Goal: Information Seeking & Learning: Learn about a topic

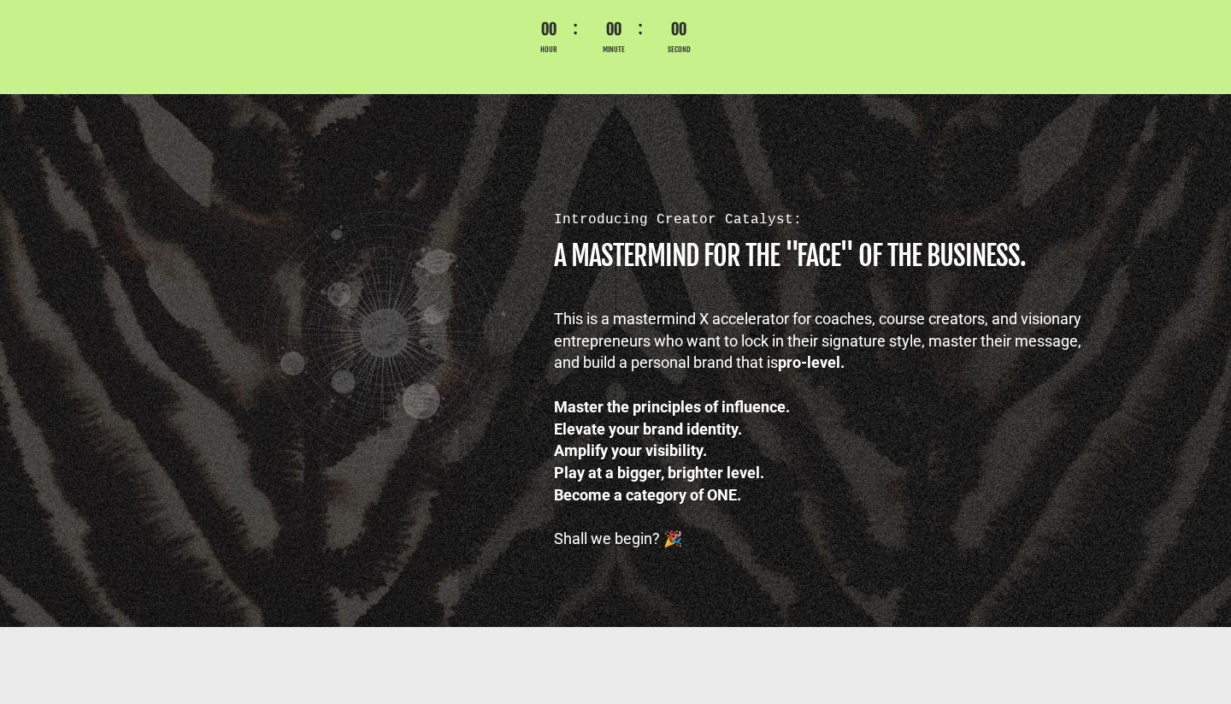
scroll to position [947, 0]
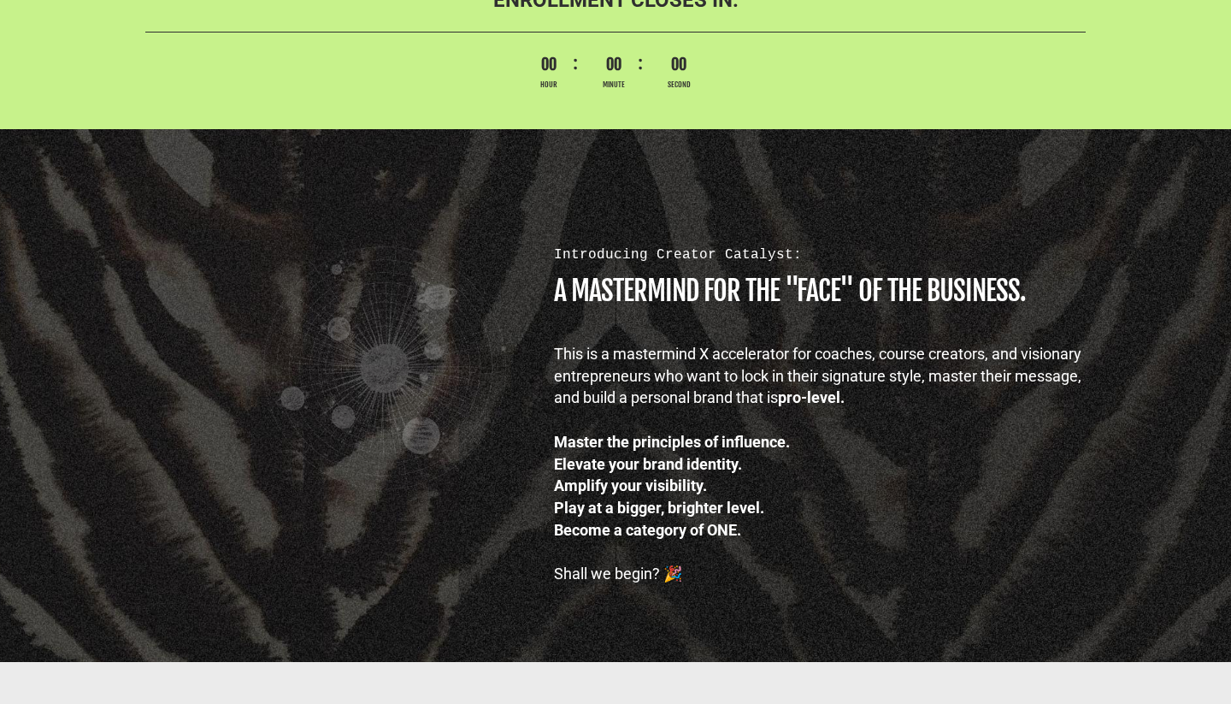
click at [588, 349] on div "This is a mastermind X accelerator for coaches, course creators, and visionary …" at bounding box center [824, 376] width 541 height 66
click at [556, 293] on h1 "A MASTERMIND FOR THE "FACE" OF THE BUSINESS." at bounding box center [824, 290] width 541 height 27
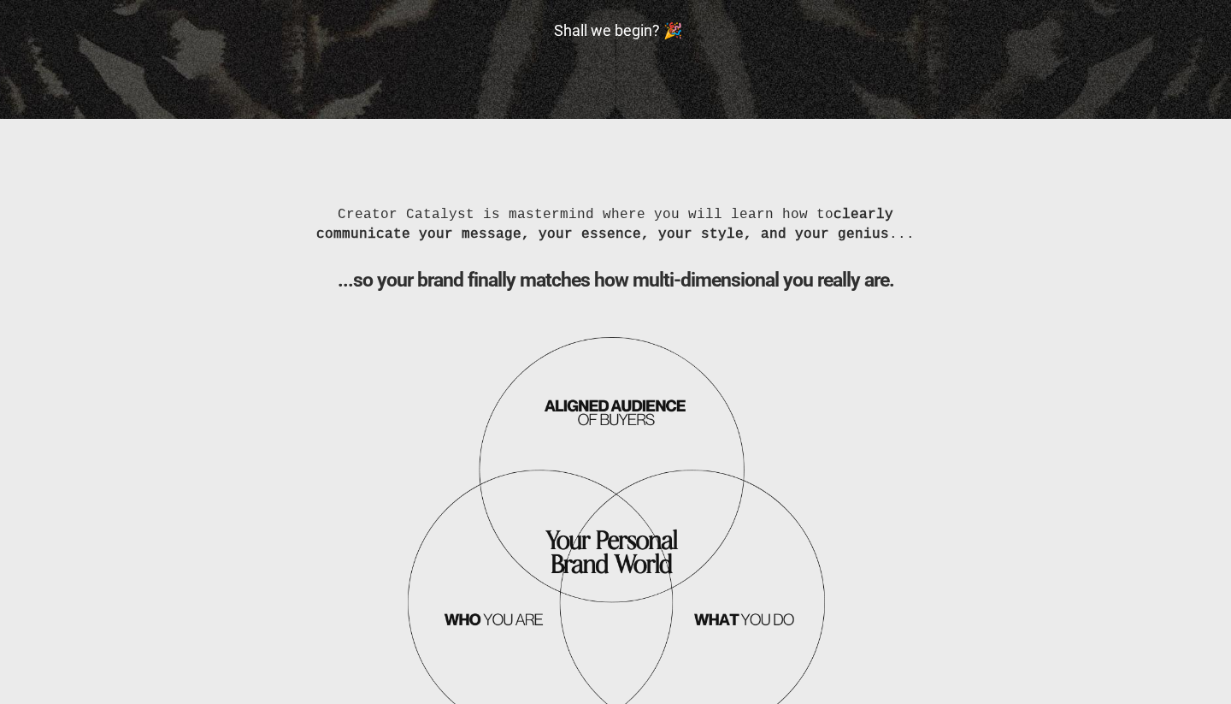
scroll to position [1506, 0]
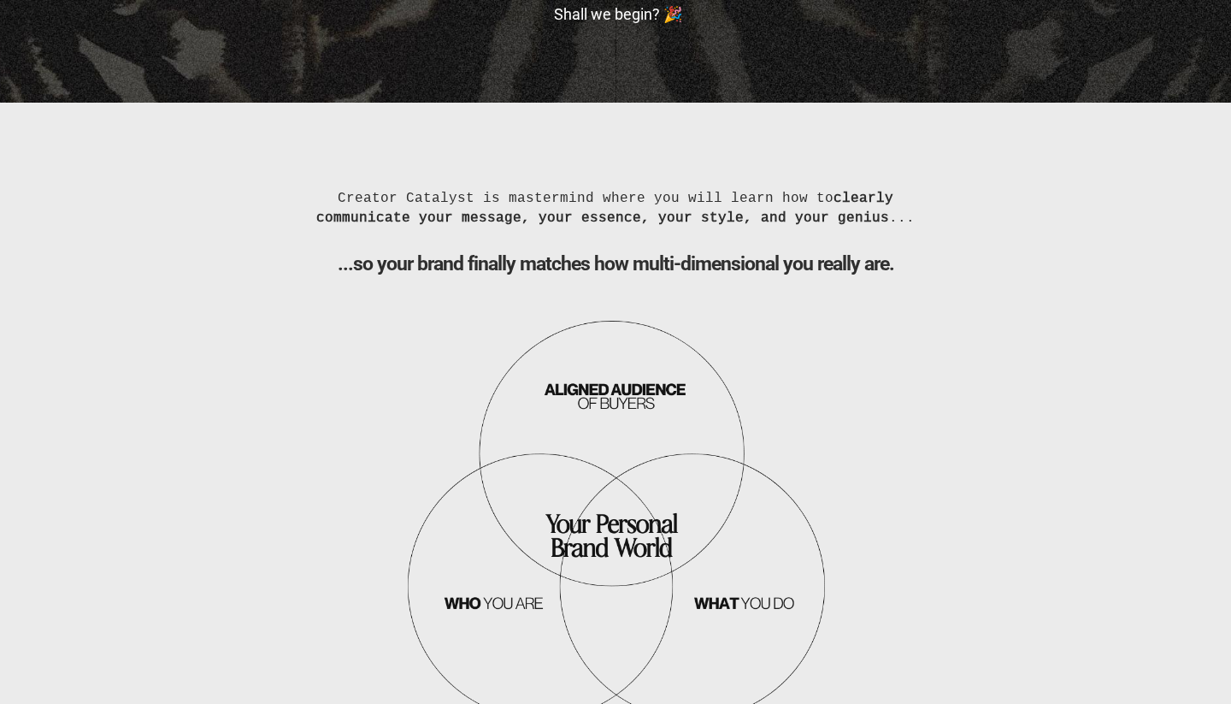
click at [339, 256] on b "...so your brand finally matches how multi-dimensional you really are." at bounding box center [616, 263] width 557 height 23
drag, startPoint x: 350, startPoint y: 263, endPoint x: 901, endPoint y: 254, distance: 551.7
click at [901, 254] on h2 "...so your brand finally matches how multi-dimensional you really are." at bounding box center [616, 263] width 641 height 23
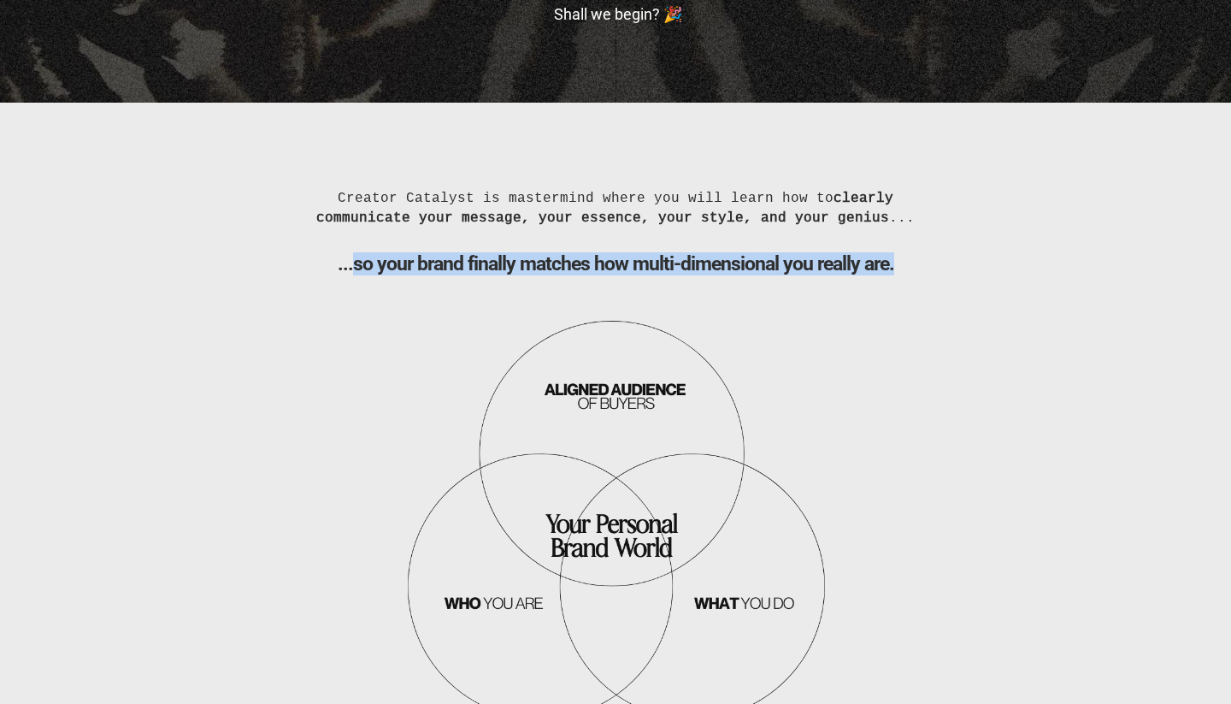
drag, startPoint x: 901, startPoint y: 268, endPoint x: 354, endPoint y: 275, distance: 547.4
click at [354, 275] on h2 "...so your brand finally matches how multi-dimensional you really are." at bounding box center [616, 263] width 641 height 23
copy b "so your brand finally matches how multi-dimensional you really are."
click at [629, 458] on img at bounding box center [616, 522] width 428 height 417
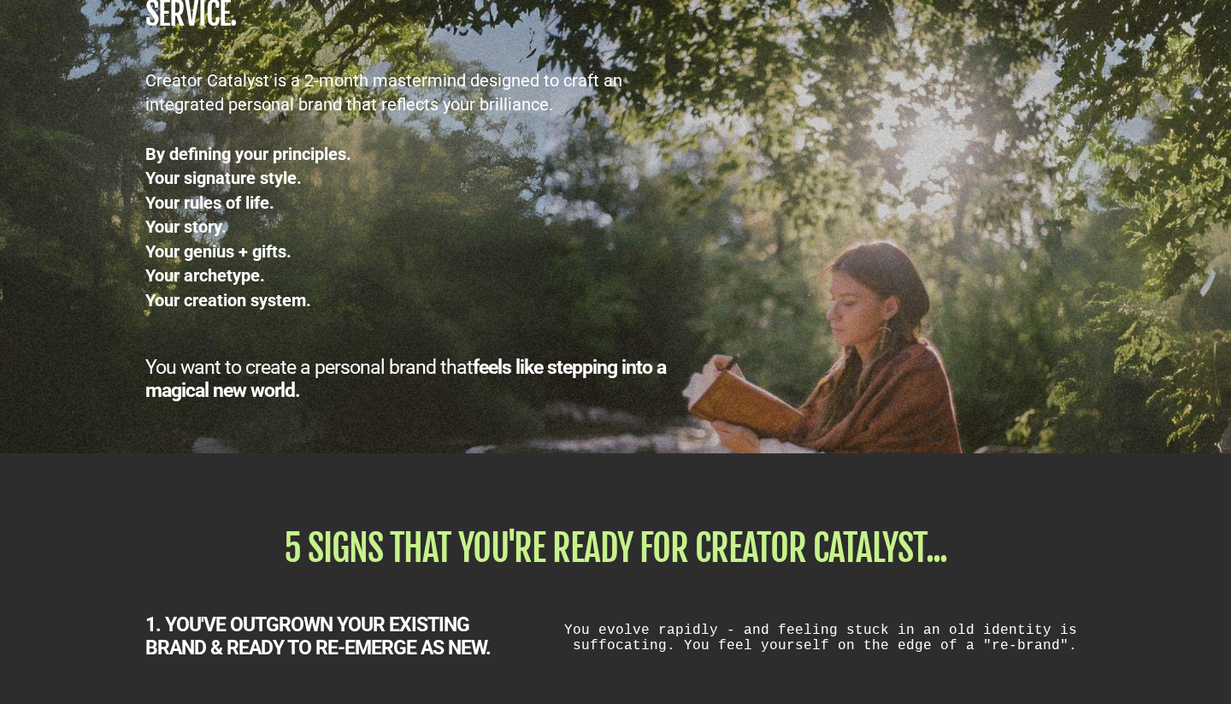
scroll to position [2497, 0]
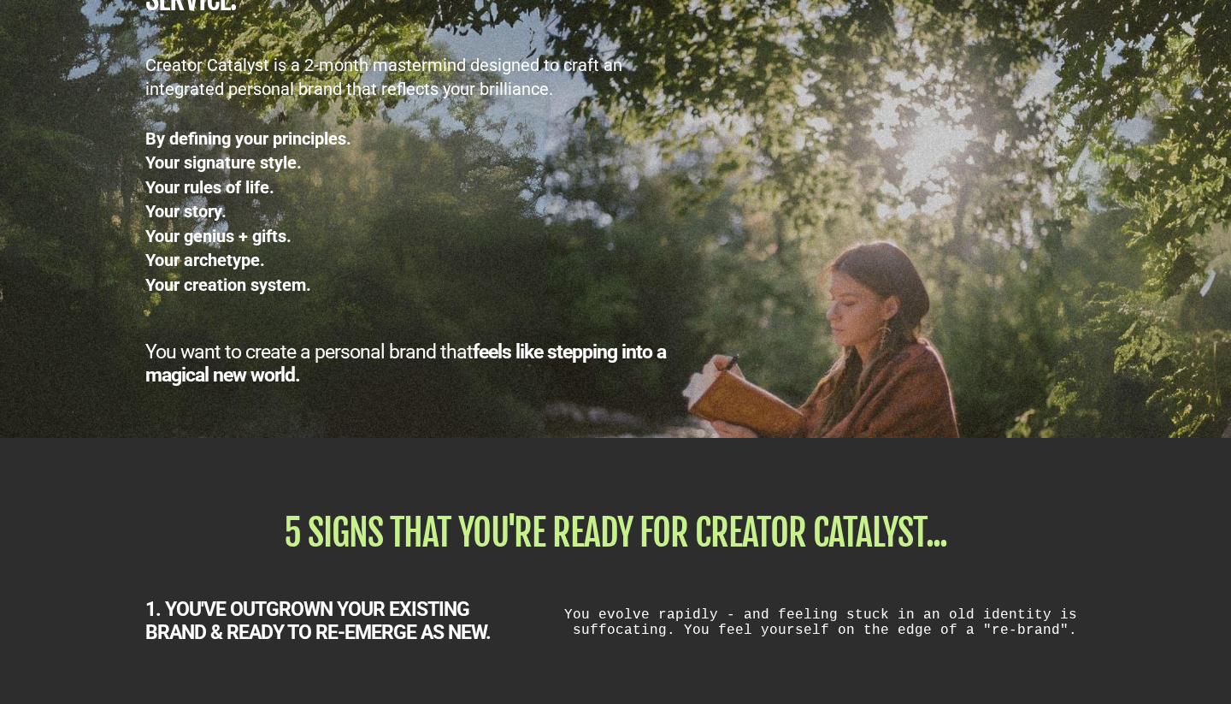
click at [206, 154] on div "Your signature style." at bounding box center [410, 163] width 531 height 25
drag, startPoint x: 145, startPoint y: 351, endPoint x: 357, endPoint y: 373, distance: 212.3
click at [357, 373] on div "You want to create a personal brand that feels like stepping into a magical new…" at bounding box center [410, 363] width 531 height 46
copy div "You want to create a personal brand that feels like stepping into a magical new…"
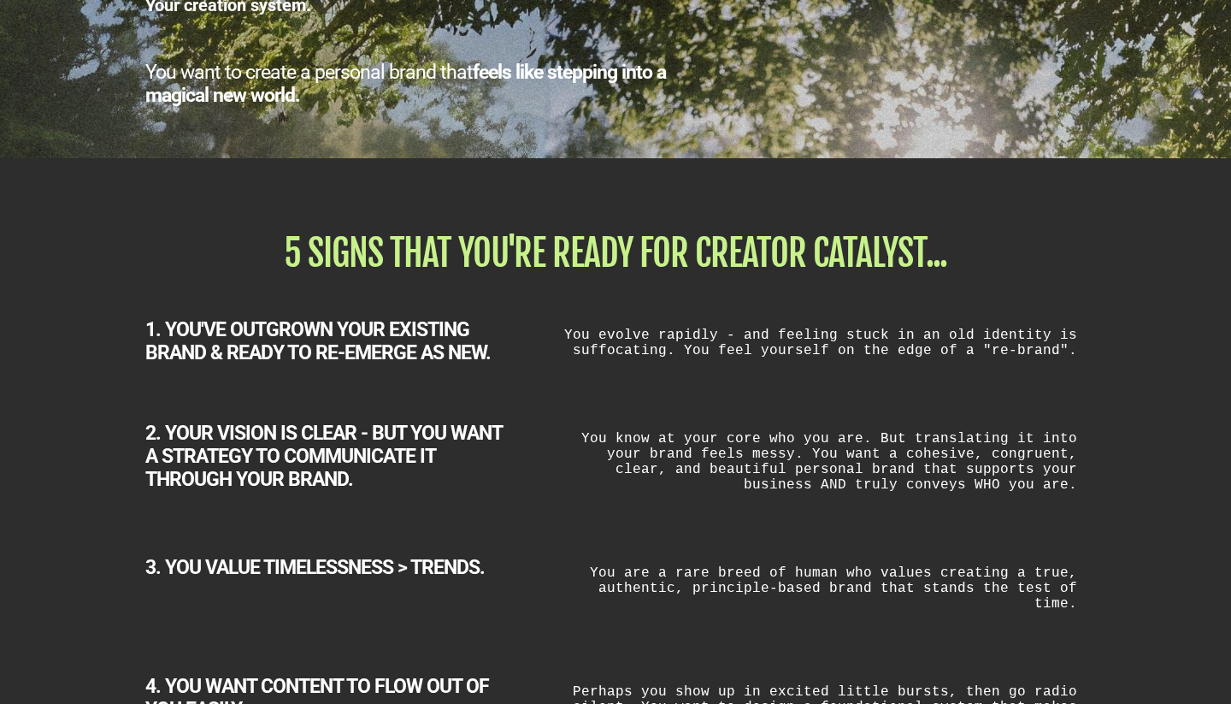
scroll to position [2820, 0]
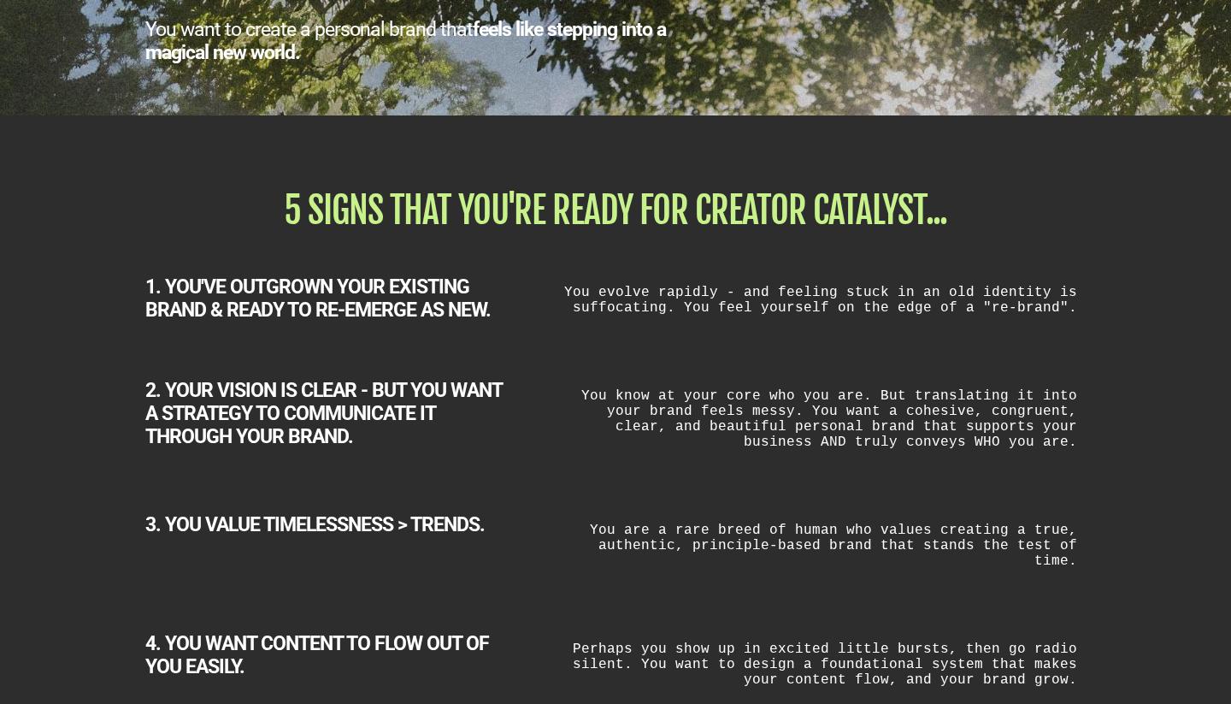
click at [171, 327] on div "1. YOU'VE OUTGROWN YOUR EXISTING BRAND & READY TO RE-EMERGE AS NEW. You evolve …" at bounding box center [615, 288] width 1001 height 103
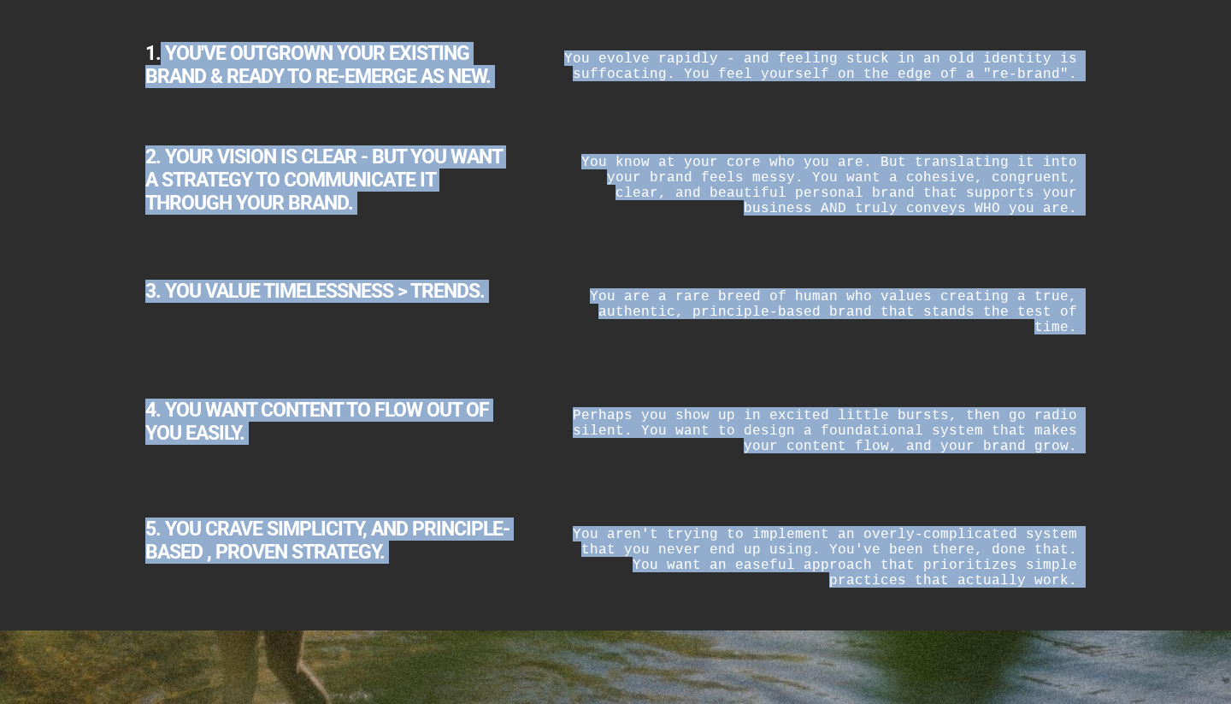
scroll to position [3089, 0]
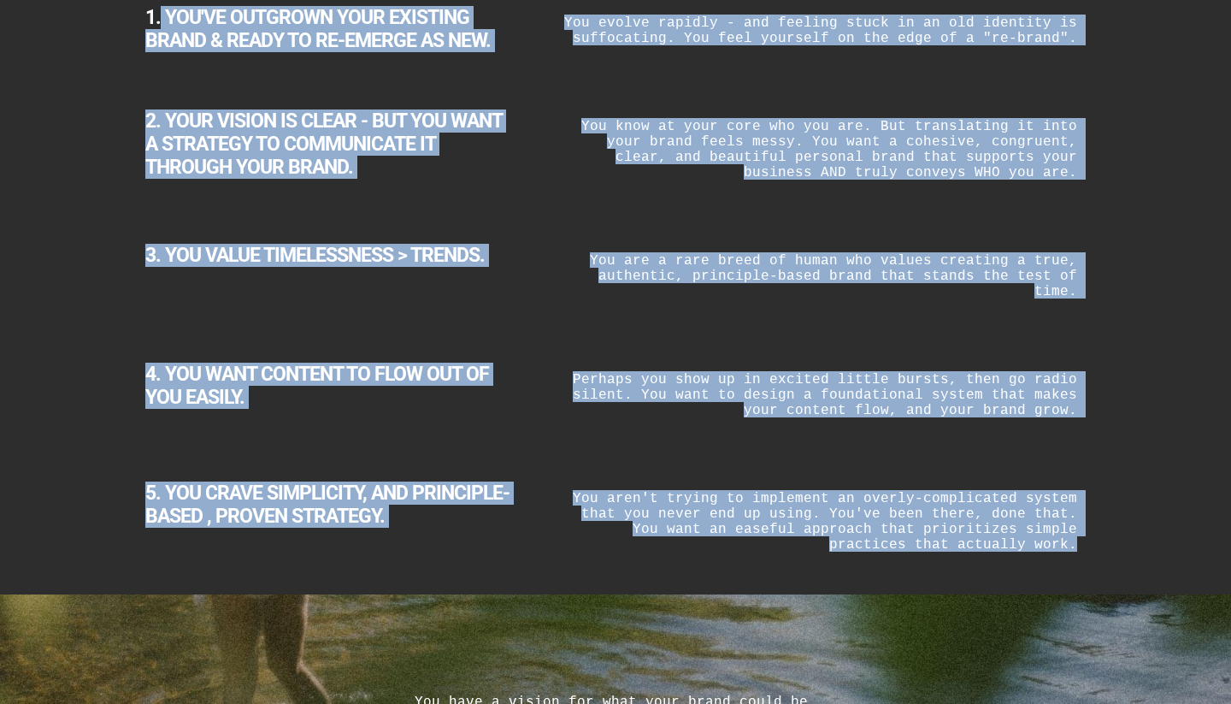
drag, startPoint x: 159, startPoint y: 277, endPoint x: 1116, endPoint y: 538, distance: 991.9
click at [1116, 538] on div "5 SIGNS THAT YOU'RE READY FOR CREATOR CATALYST... 1. YOU'VE OUTGROWN YOUR EXIST…" at bounding box center [615, 220] width 1231 height 748
copy div "YOU'VE OUTGROWN YOUR EXISTING BRAND & READY TO RE-EMERGE AS NEW. You evolve rap…"
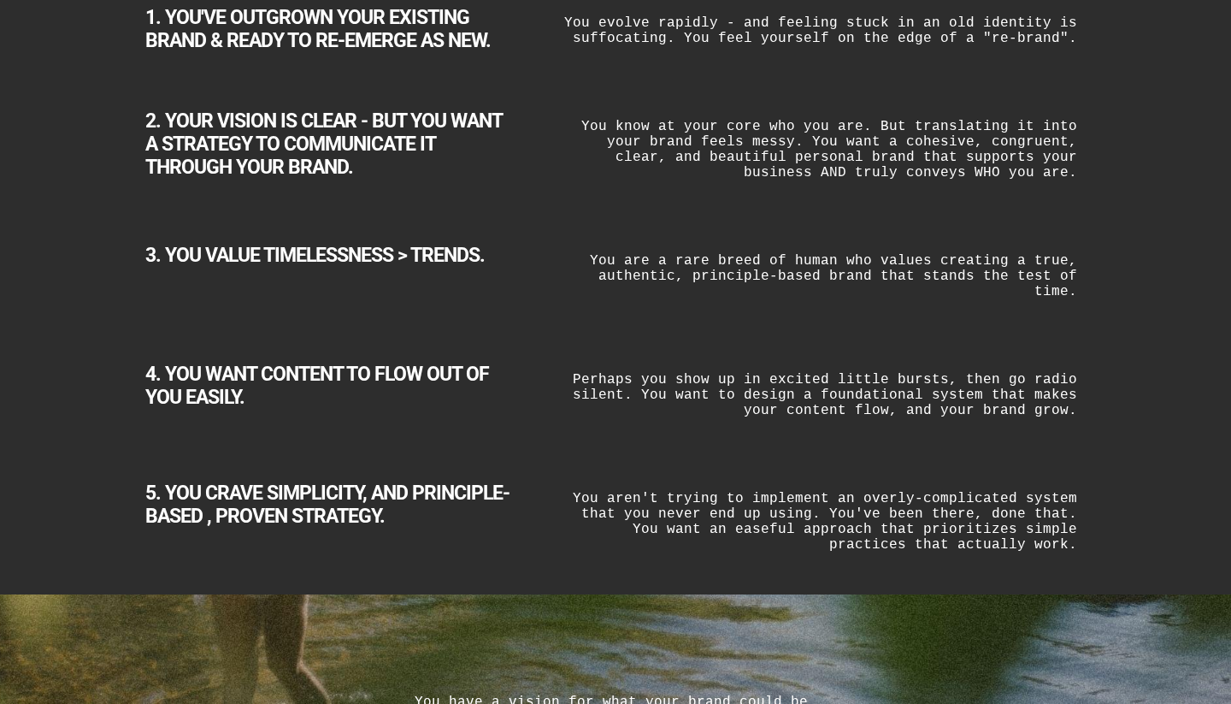
click at [565, 377] on div "Perhaps you show up in excited little bursts, then go radio silent. You want to…" at bounding box center [820, 394] width 531 height 63
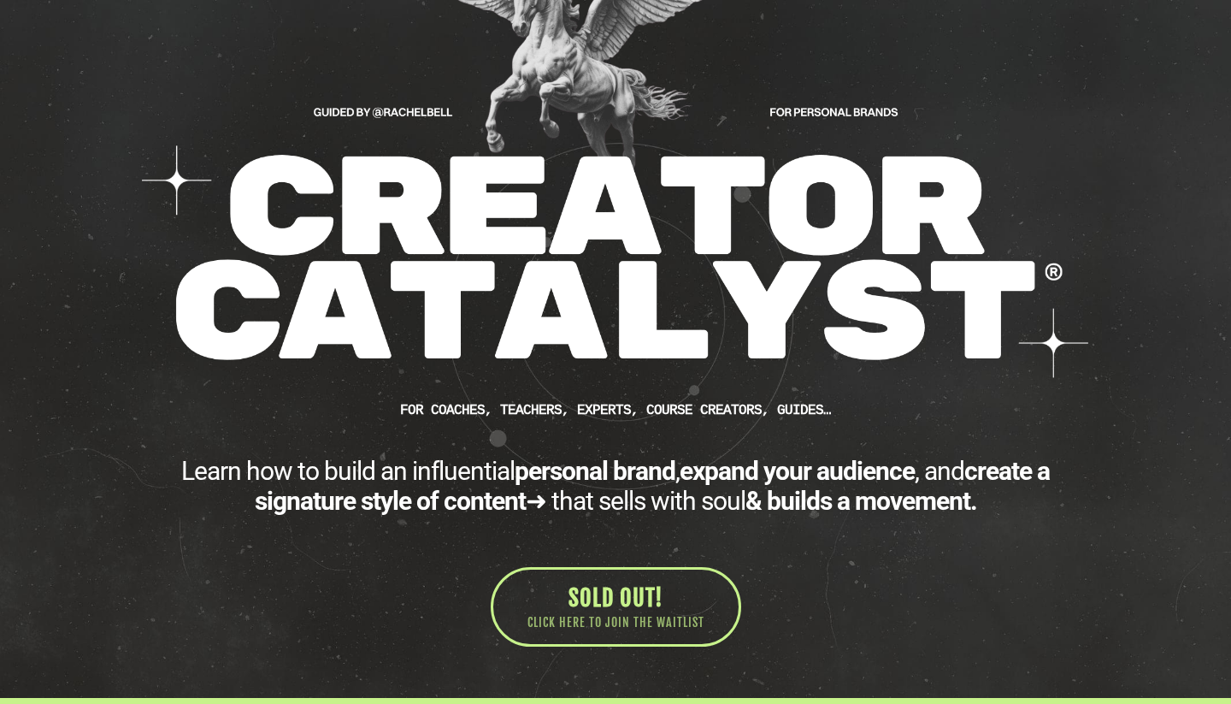
scroll to position [0, 0]
